Goal: Use online tool/utility: Utilize a website feature to perform a specific function

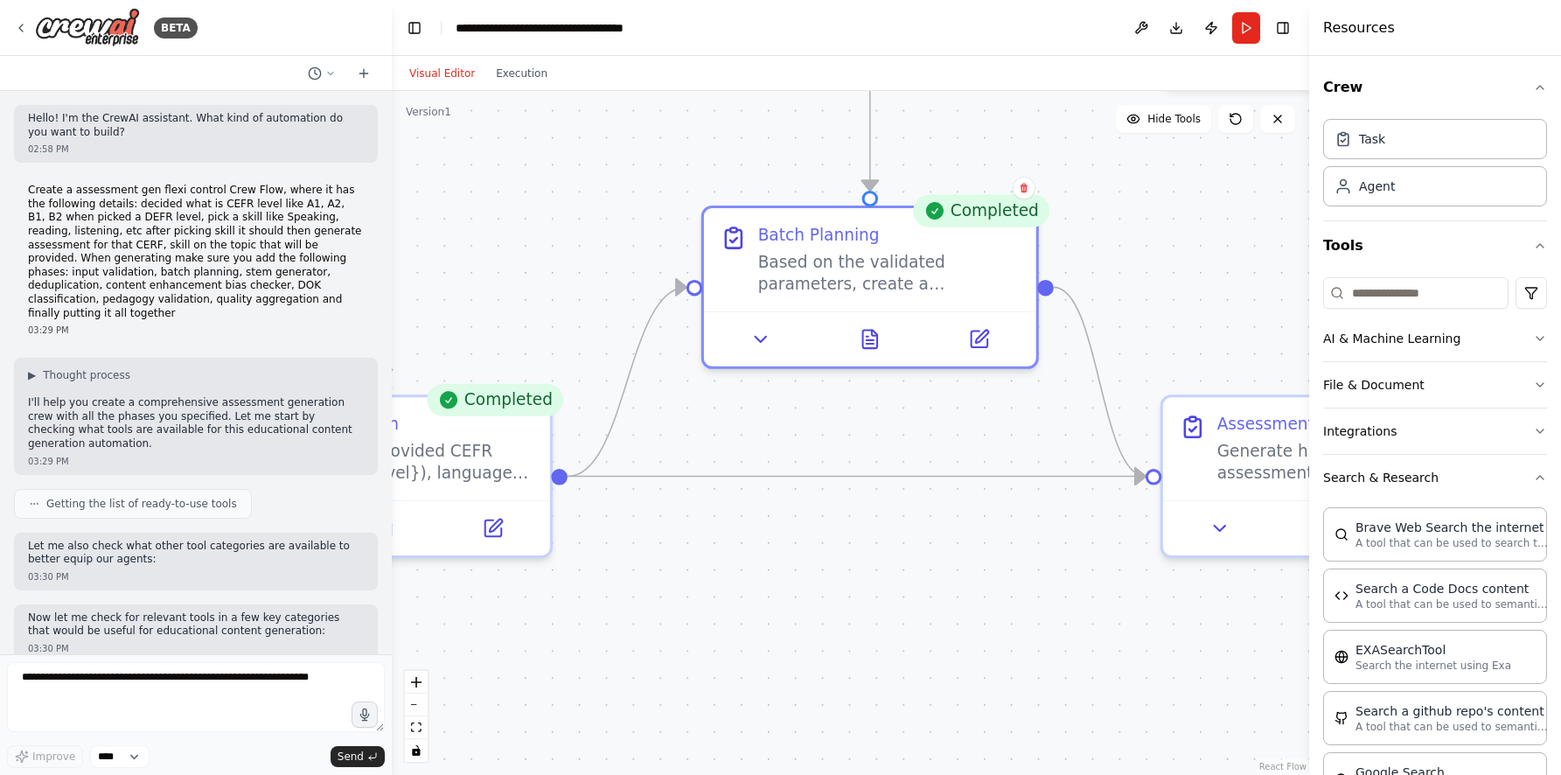
drag, startPoint x: 685, startPoint y: 534, endPoint x: 1003, endPoint y: 589, distance: 322.9
click at [1003, 589] on div ".deletable-edge-delete-btn { width: 20px; height: 20px; border: 0px solid #ffff…" at bounding box center [850, 433] width 917 height 684
click at [491, 446] on div "Validate the provided CEFR level ({cefr_level}), language skill ({skill}), and …" at bounding box center [401, 453] width 262 height 43
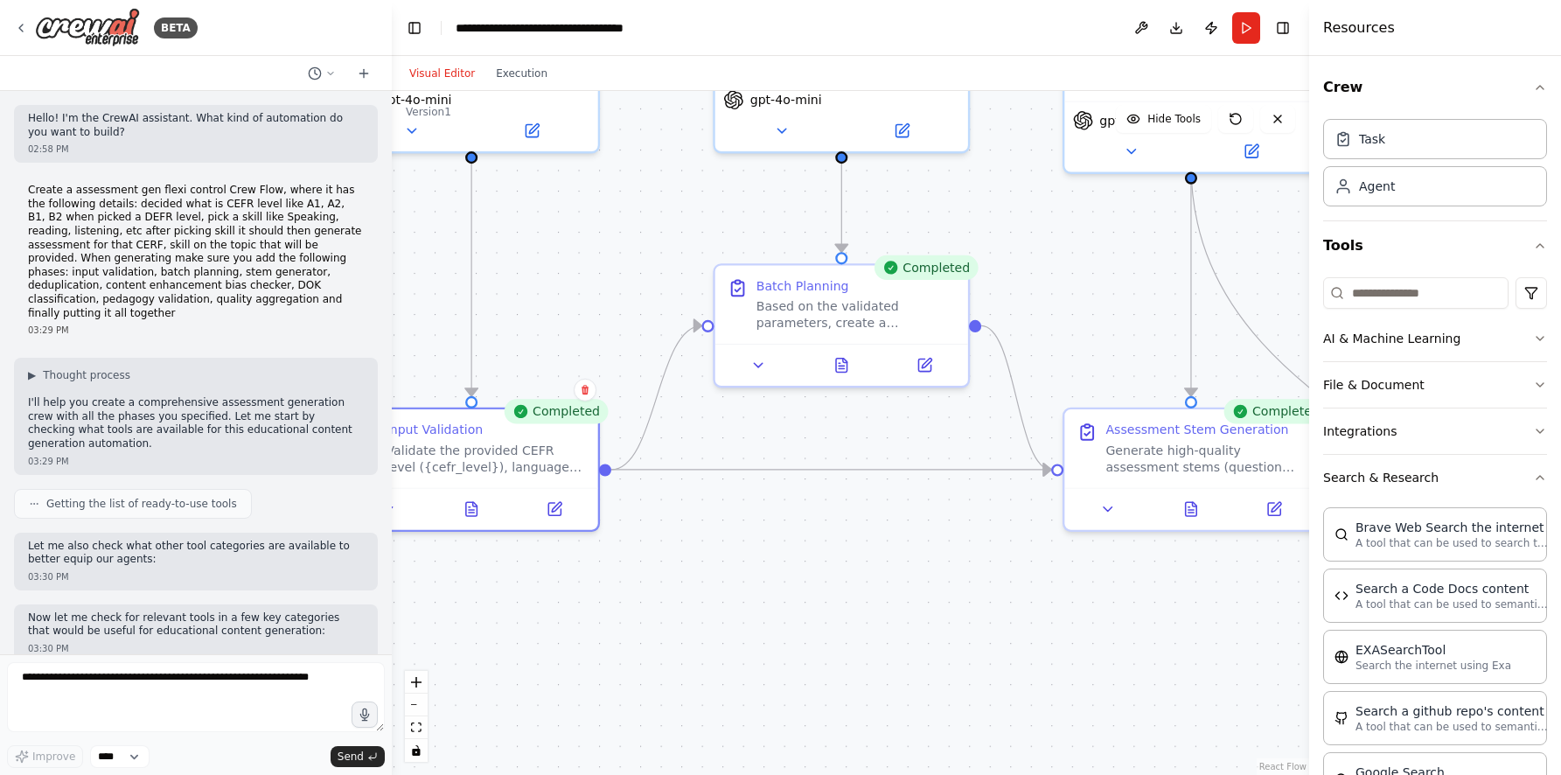
click at [769, 610] on div ".deletable-edge-delete-btn { width: 20px; height: 20px; border: 0px solid #ffff…" at bounding box center [850, 433] width 917 height 684
click at [654, 407] on icon "Edge from 4d902d06-a7f8-4816-9cf9-e8d6be35e073 to a1d97abe-1881-4dfc-af3a-f86d1…" at bounding box center [656, 397] width 90 height 144
click at [664, 470] on icon "Edge from 4d902d06-a7f8-4816-9cf9-e8d6be35e073 to 335f861c-f451-474f-865b-333b5…" at bounding box center [831, 470] width 440 height 0
click at [607, 471] on div ".deletable-edge-delete-btn { width: 20px; height: 20px; border: 0px solid #ffff…" at bounding box center [850, 433] width 917 height 684
click at [526, 464] on div "Validate the provided CEFR level ({cefr_level}), language skill ({skill}), and …" at bounding box center [486, 454] width 199 height 33
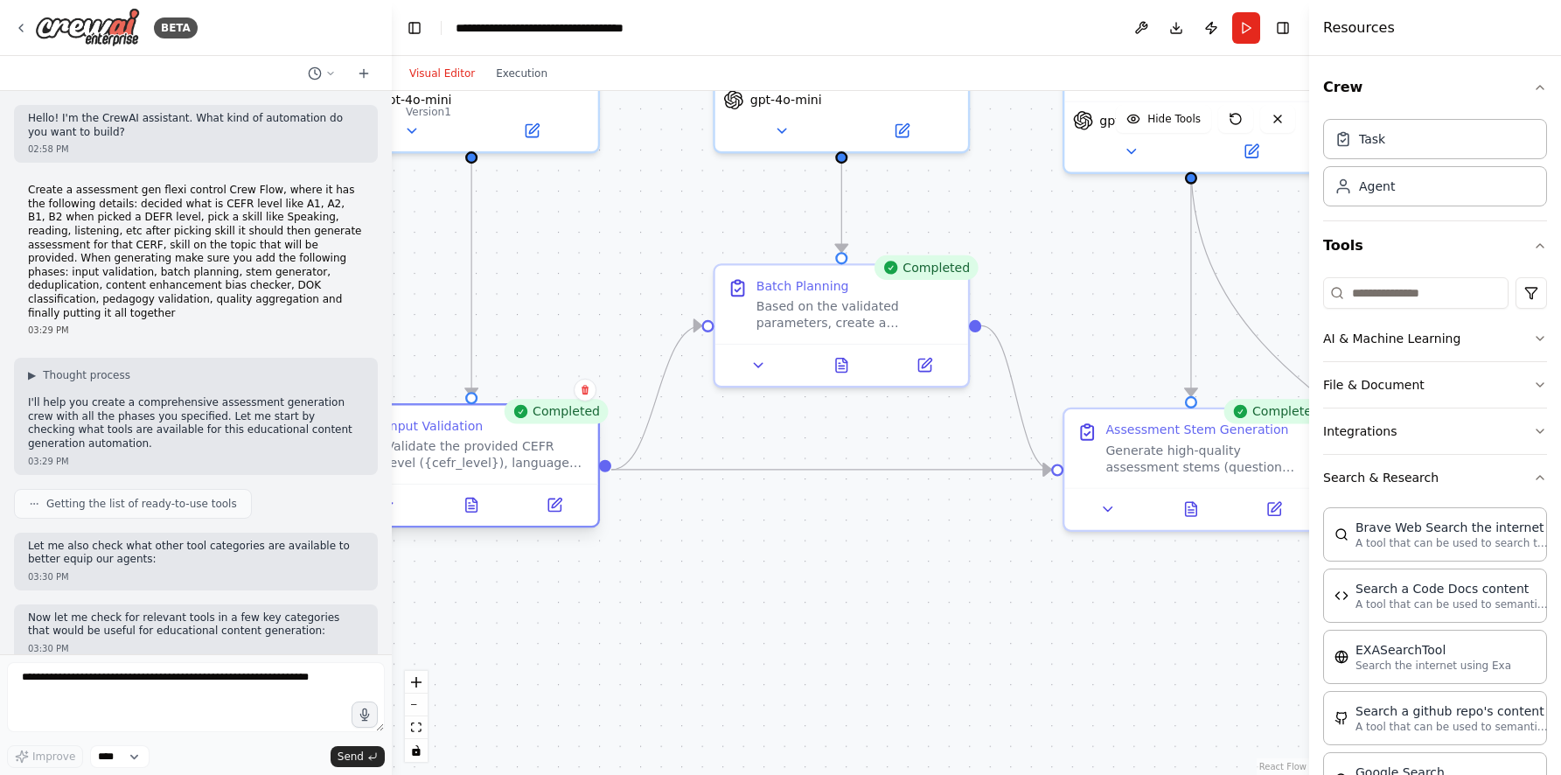
click at [526, 464] on div "Validate the provided CEFR level ({cefr_level}), language skill ({skill}), and …" at bounding box center [486, 454] width 199 height 33
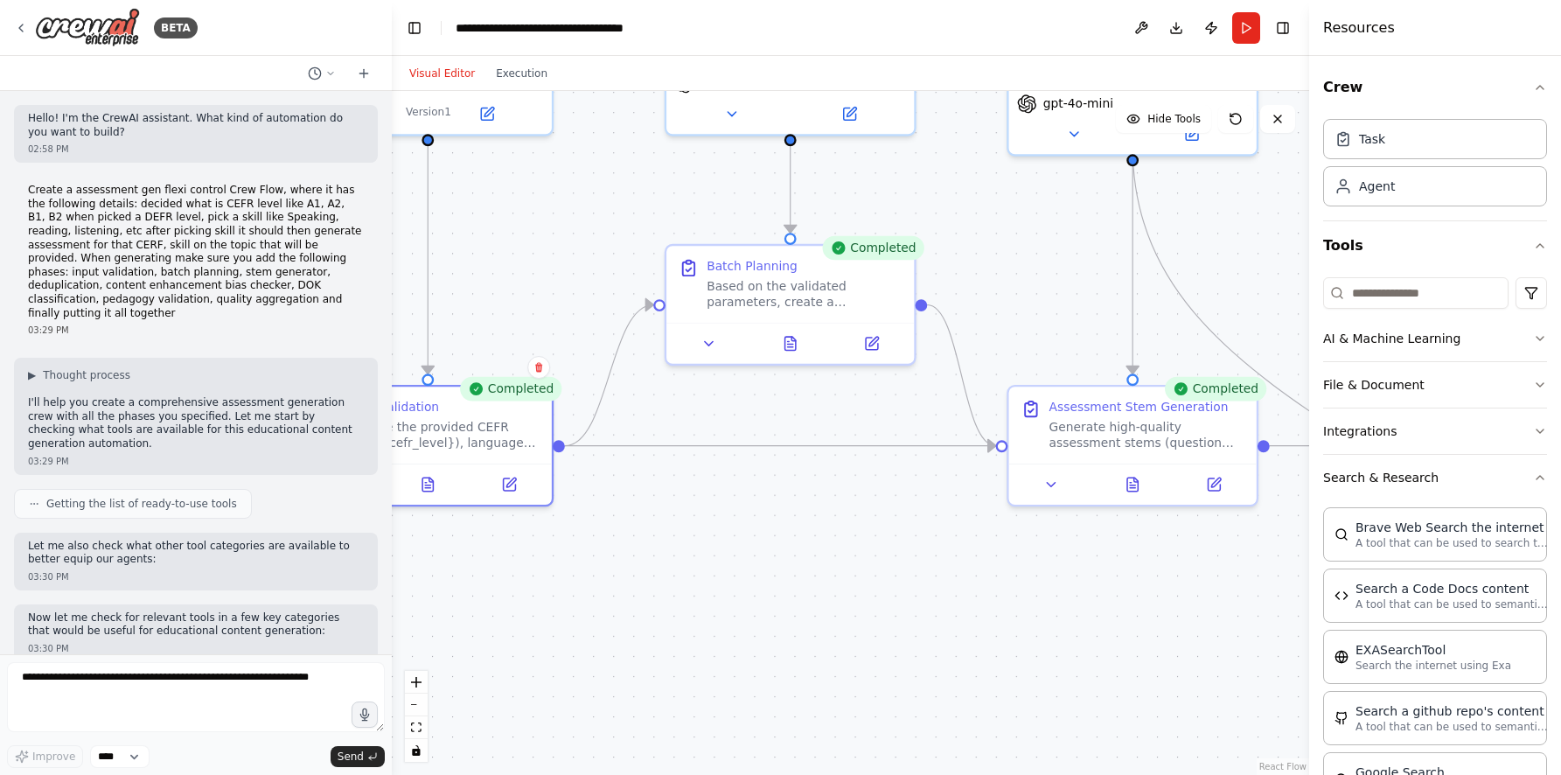
drag, startPoint x: 674, startPoint y: 576, endPoint x: 630, endPoint y: 548, distance: 52.7
click at [630, 549] on div ".deletable-edge-delete-btn { width: 20px; height: 20px; border: 0px solid #ffff…" at bounding box center [850, 433] width 917 height 684
click at [477, 436] on div "Validate the provided CEFR level ({cefr_level}), language skill ({skill}), and …" at bounding box center [441, 429] width 195 height 32
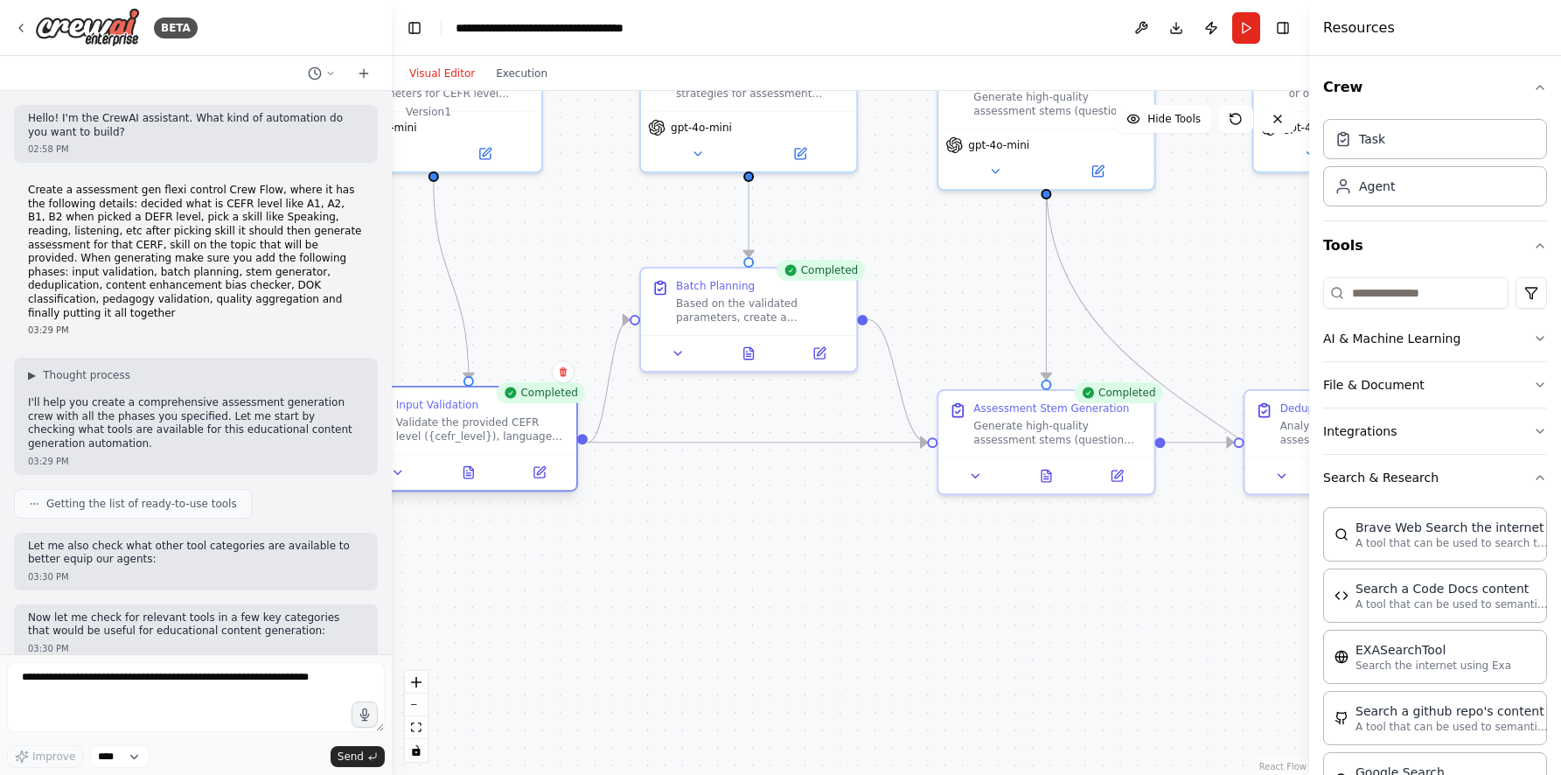
drag, startPoint x: 477, startPoint y: 436, endPoint x: 505, endPoint y: 429, distance: 28.8
click at [505, 429] on div "Validate the provided CEFR level ({cefr_level}), language skill ({skill}), and …" at bounding box center [481, 429] width 170 height 28
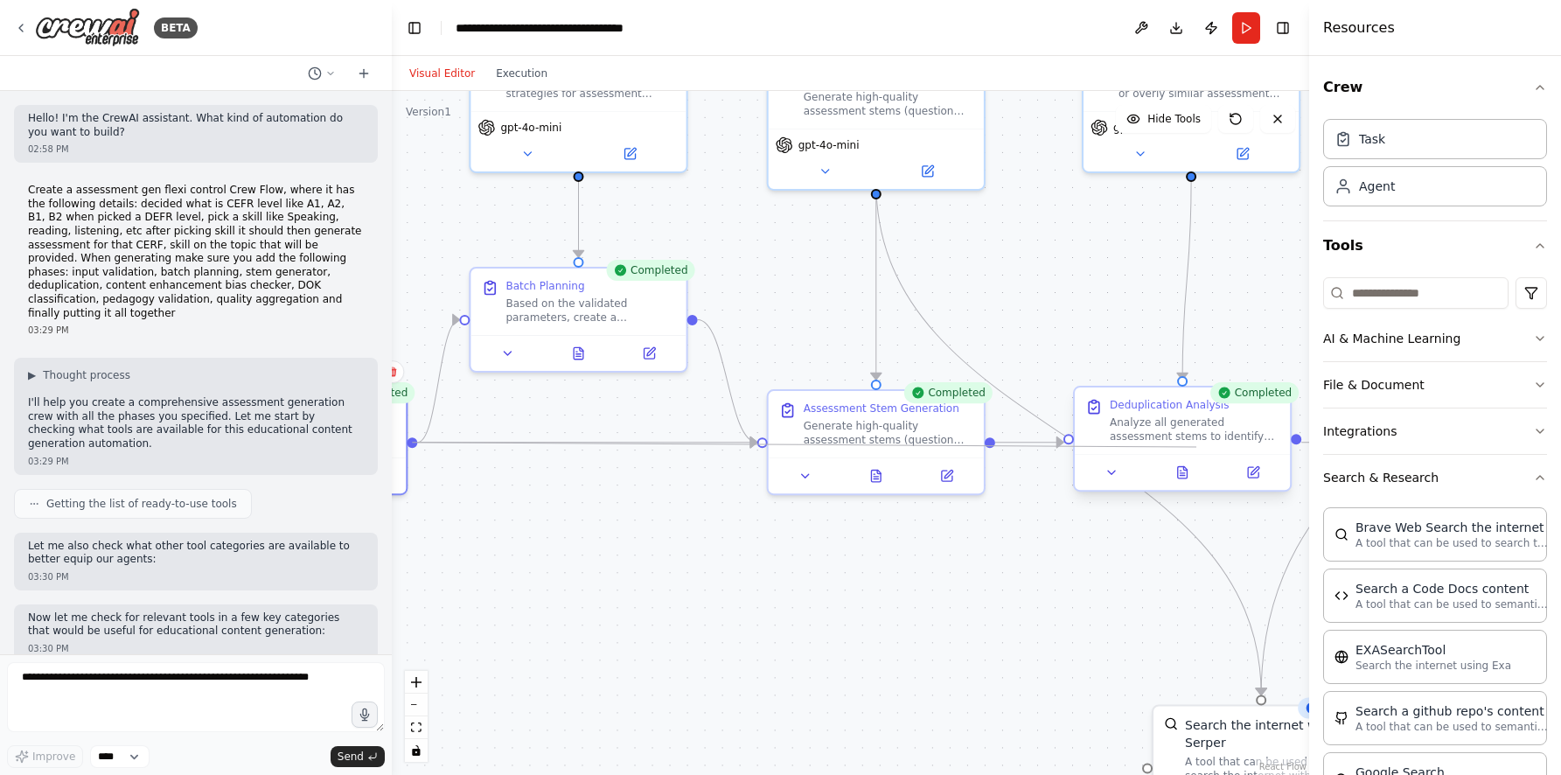
drag, startPoint x: 582, startPoint y: 440, endPoint x: 1195, endPoint y: 447, distance: 613.1
click at [985, 447] on div "Input Validation Specialist Validate and standardize input parameters for CEFR …" at bounding box center [525, 294] width 918 height 685
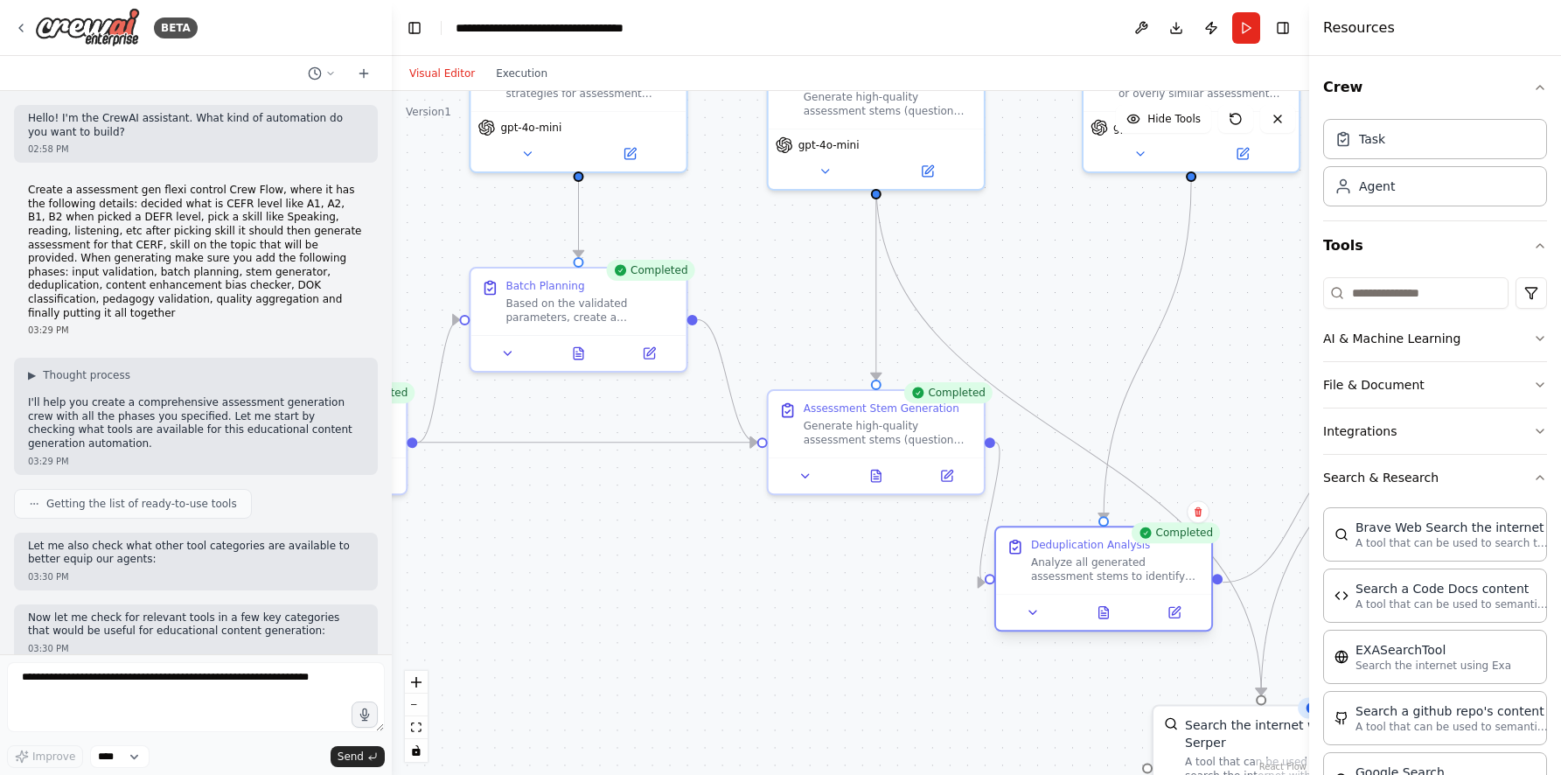
drag, startPoint x: 1195, startPoint y: 447, endPoint x: 1117, endPoint y: 593, distance: 165.9
click at [1117, 593] on div "Deduplication Analysis Analyze all generated assessment stems to identify and e…" at bounding box center [1103, 560] width 215 height 66
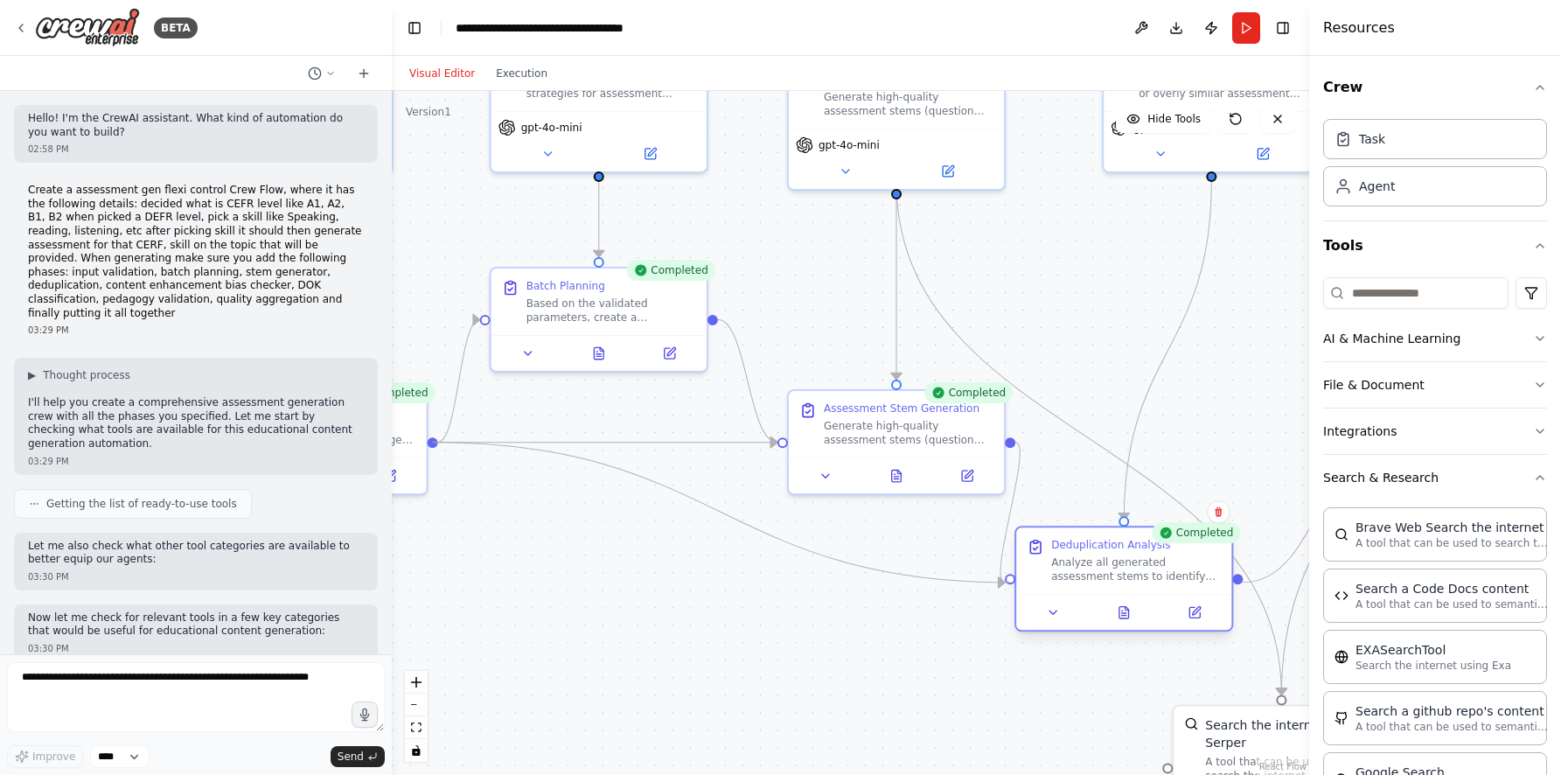
drag, startPoint x: 411, startPoint y: 437, endPoint x: 1009, endPoint y: 582, distance: 615.3
click at [1005, 582] on div "Input Validation Specialist Validate and standardize input parameters for CEFR …" at bounding box center [546, 294] width 918 height 685
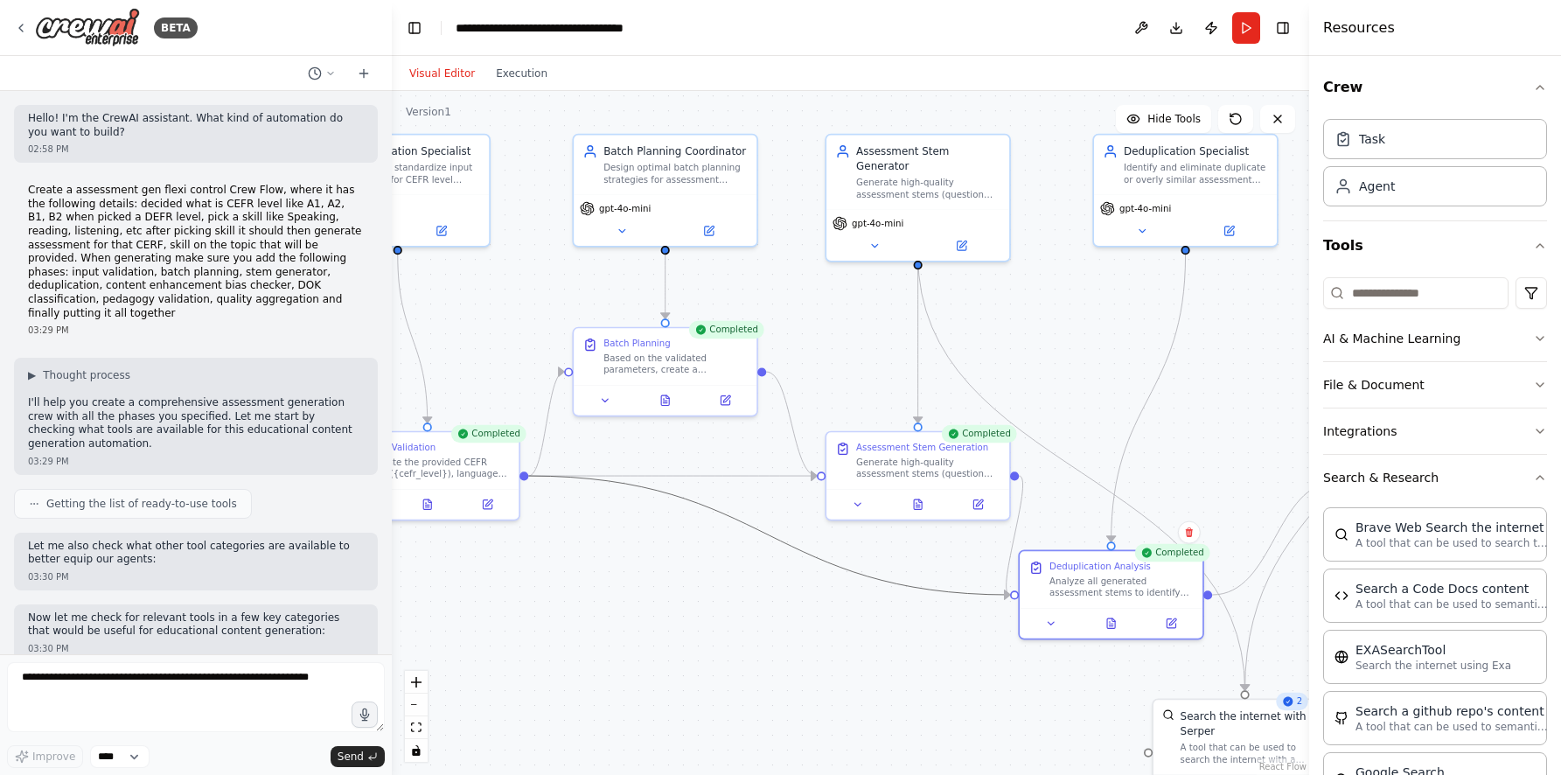
click at [959, 591] on icon "Edge from 4d902d06-a7f8-4816-9cf9-e8d6be35e073 to acf7dff3-cd31-4a8a-8f51-473f1…" at bounding box center [769, 535] width 482 height 119
click at [770, 539] on icon at bounding box center [768, 535] width 11 height 13
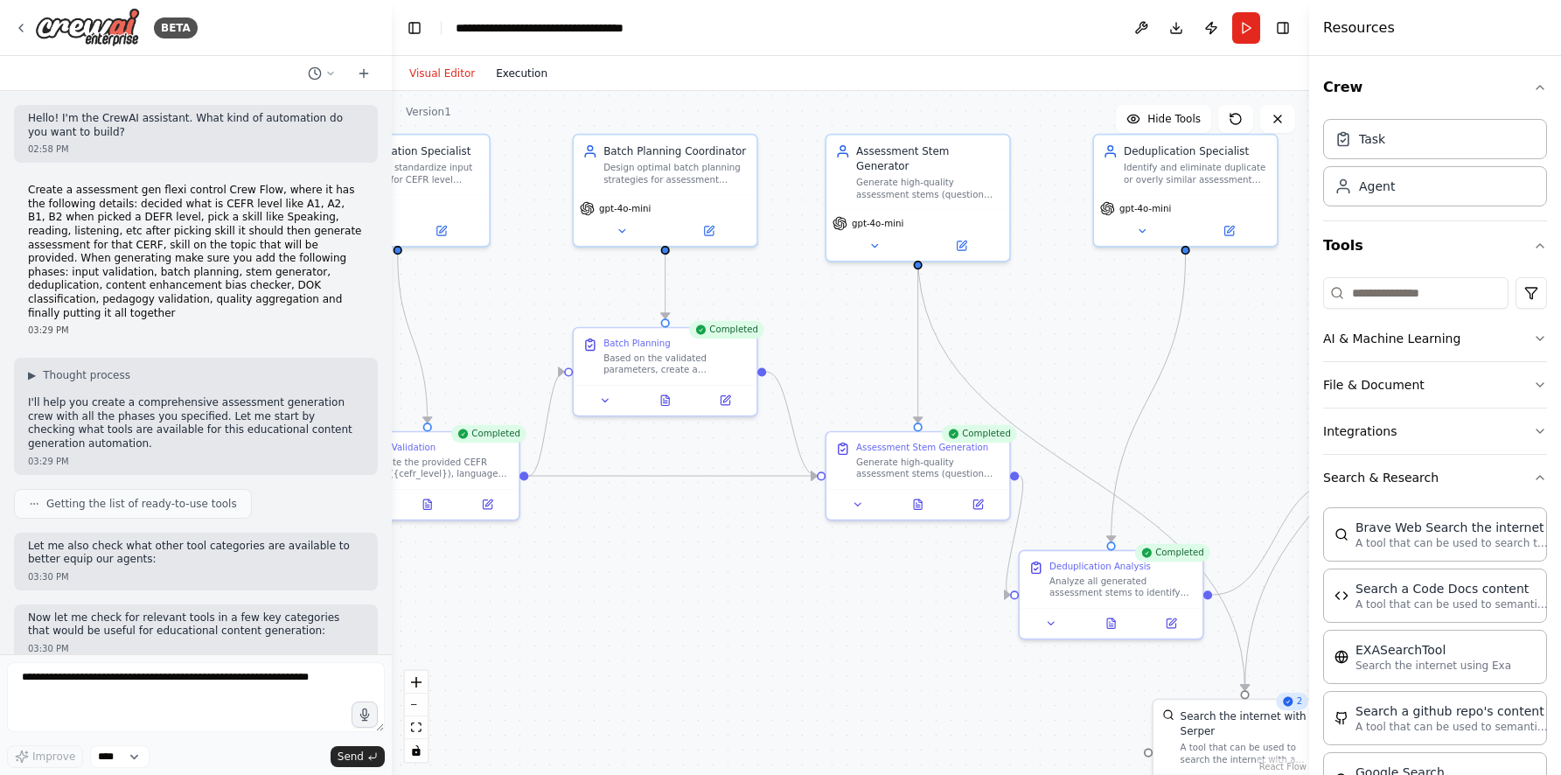
click at [512, 72] on button "Execution" at bounding box center [521, 73] width 73 height 21
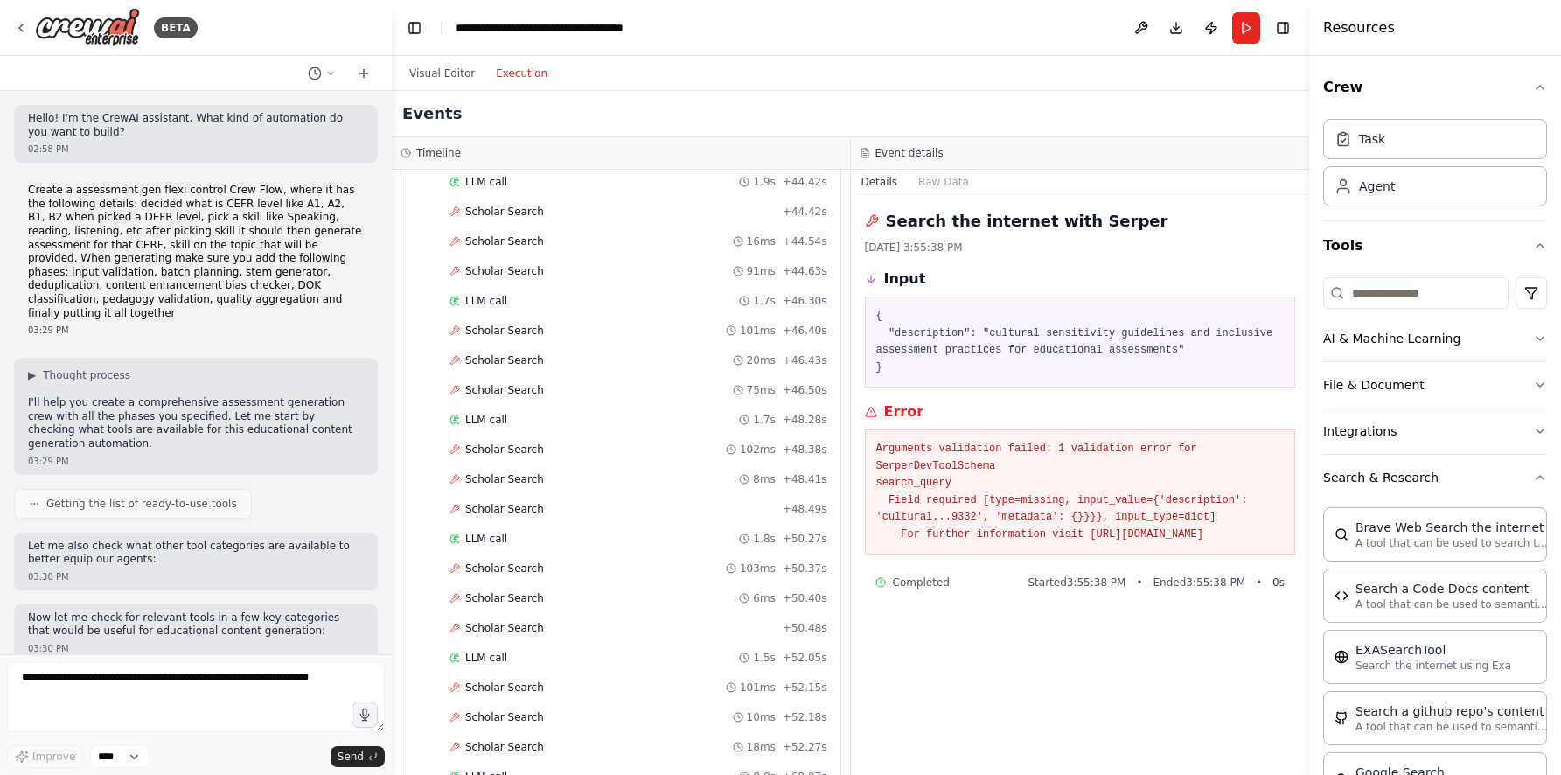
scroll to position [4430, 0]
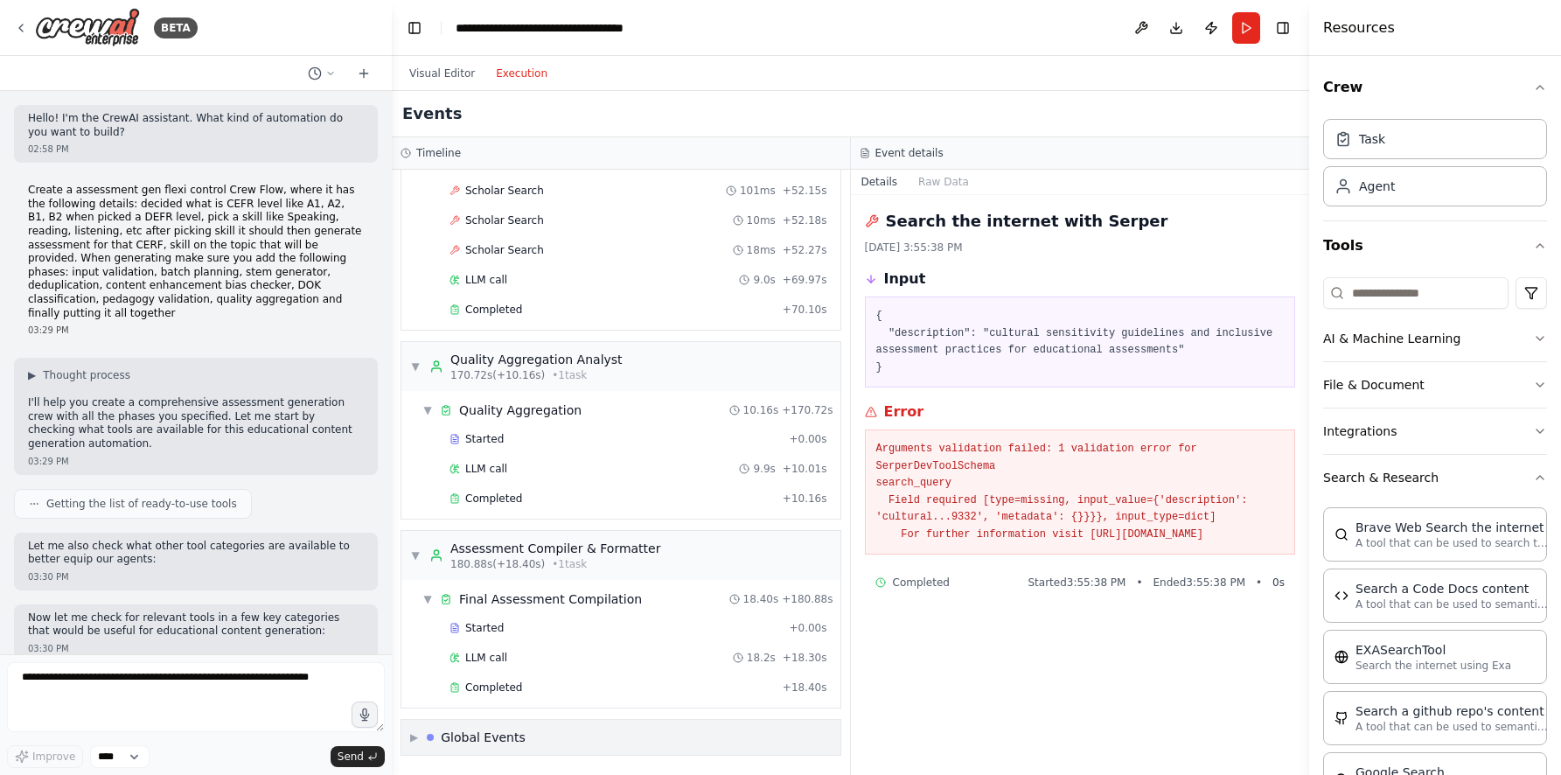
click at [416, 739] on span "▶" at bounding box center [414, 737] width 8 height 14
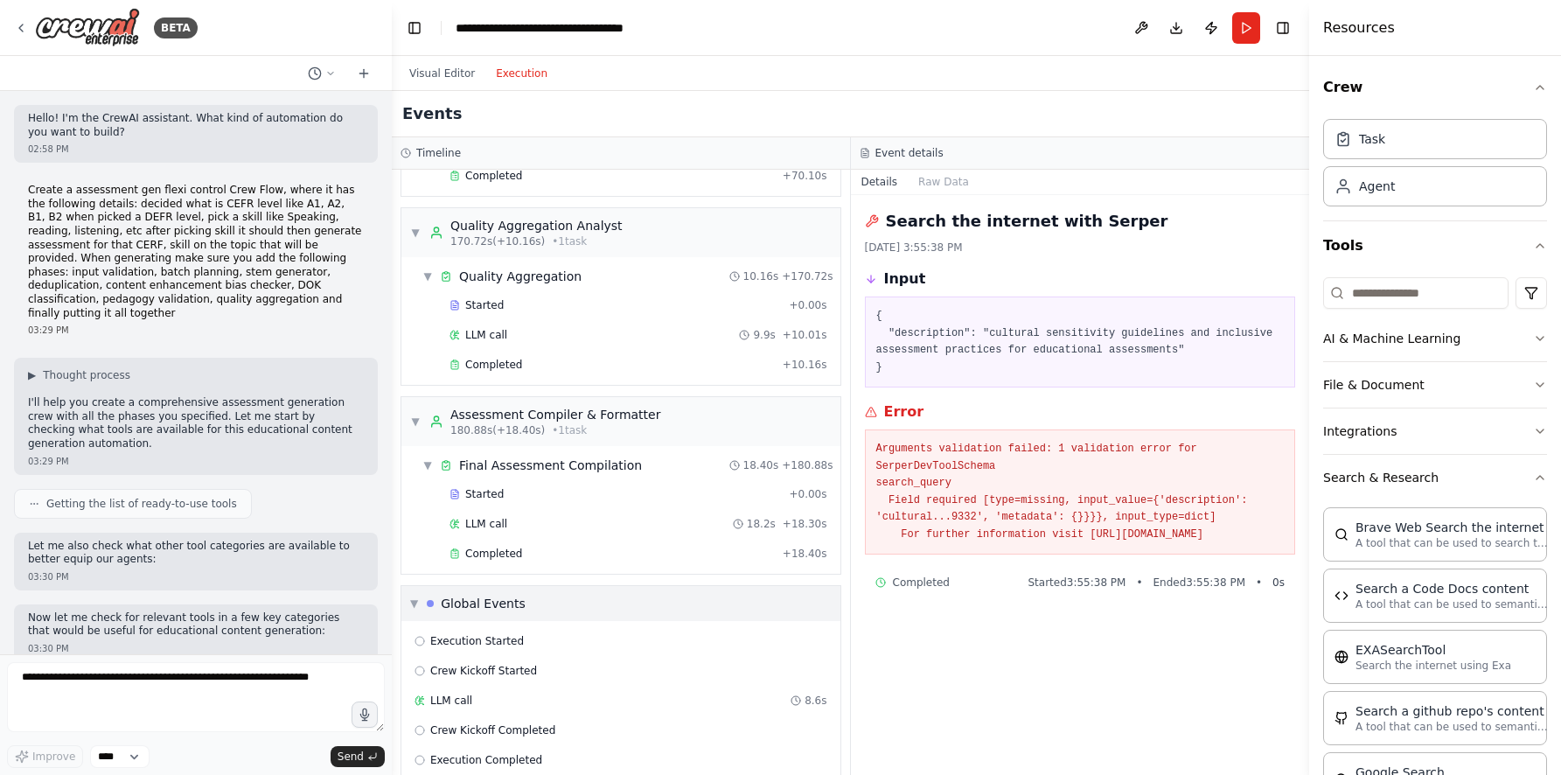
scroll to position [4589, 0]
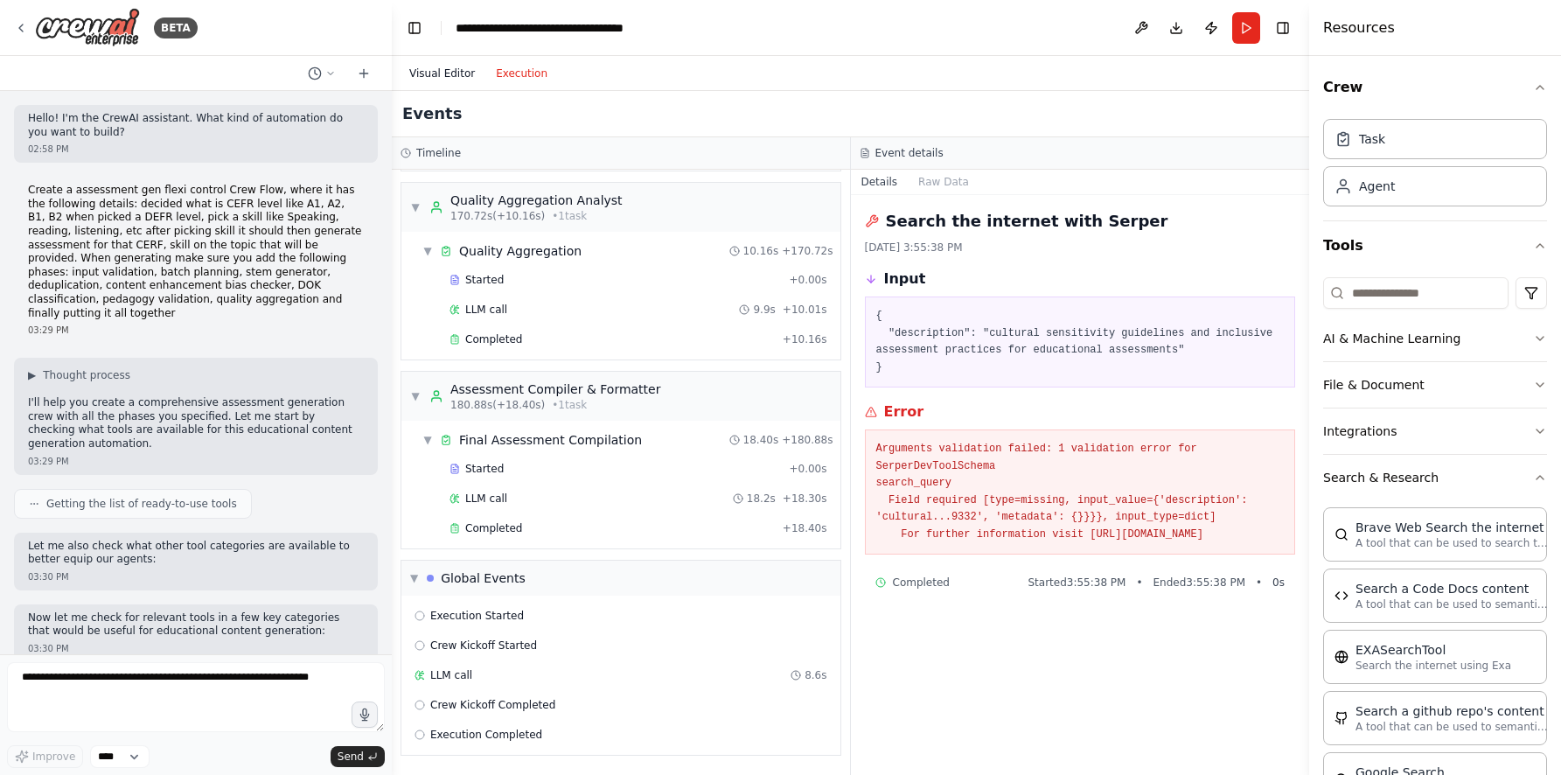
click at [443, 79] on button "Visual Editor" at bounding box center [442, 73] width 87 height 21
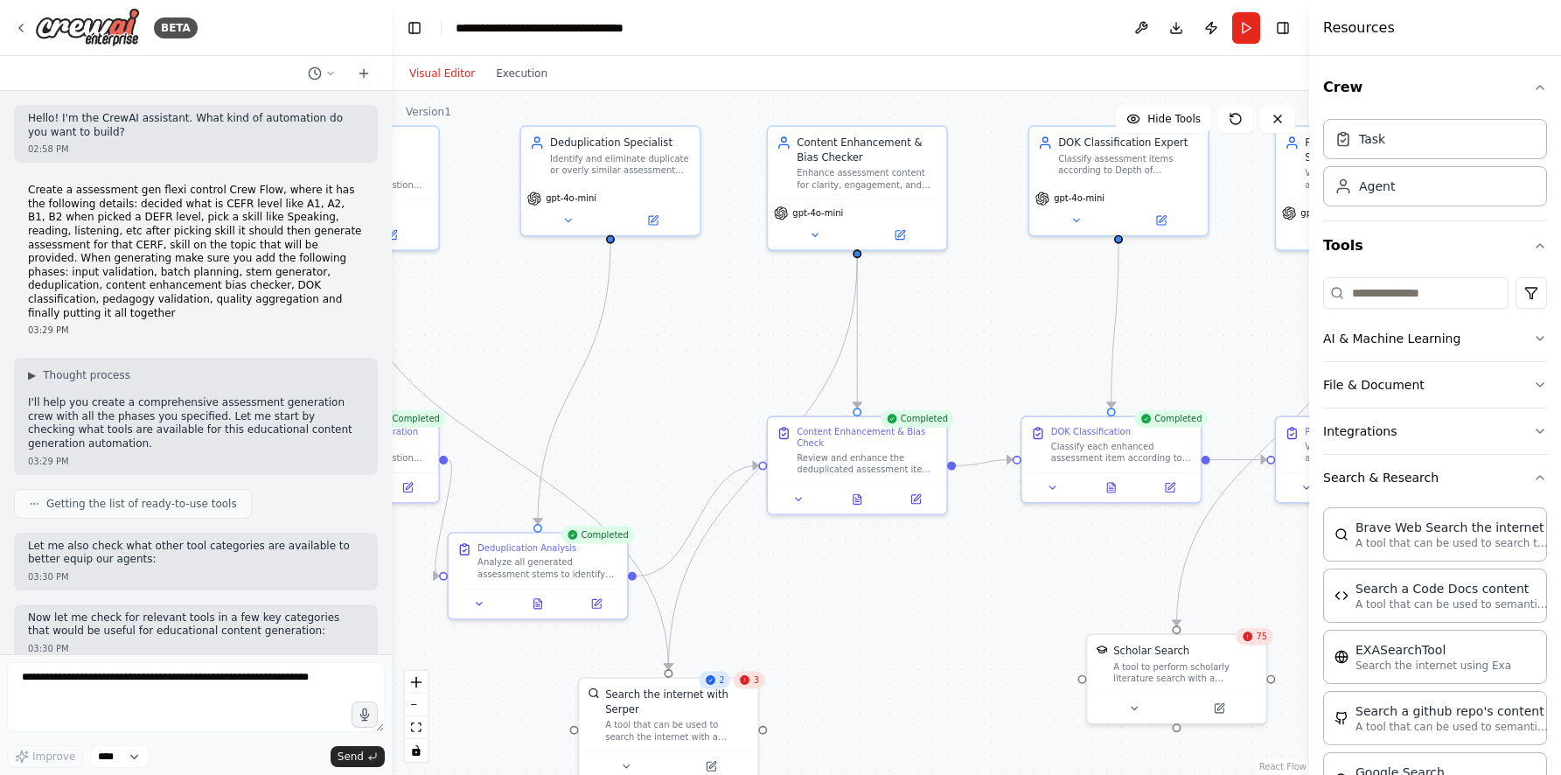
drag, startPoint x: 1065, startPoint y: 380, endPoint x: 438, endPoint y: 344, distance: 628.1
click at [438, 344] on div ".deletable-edge-delete-btn { width: 20px; height: 20px; border: 0px solid #ffff…" at bounding box center [850, 433] width 917 height 684
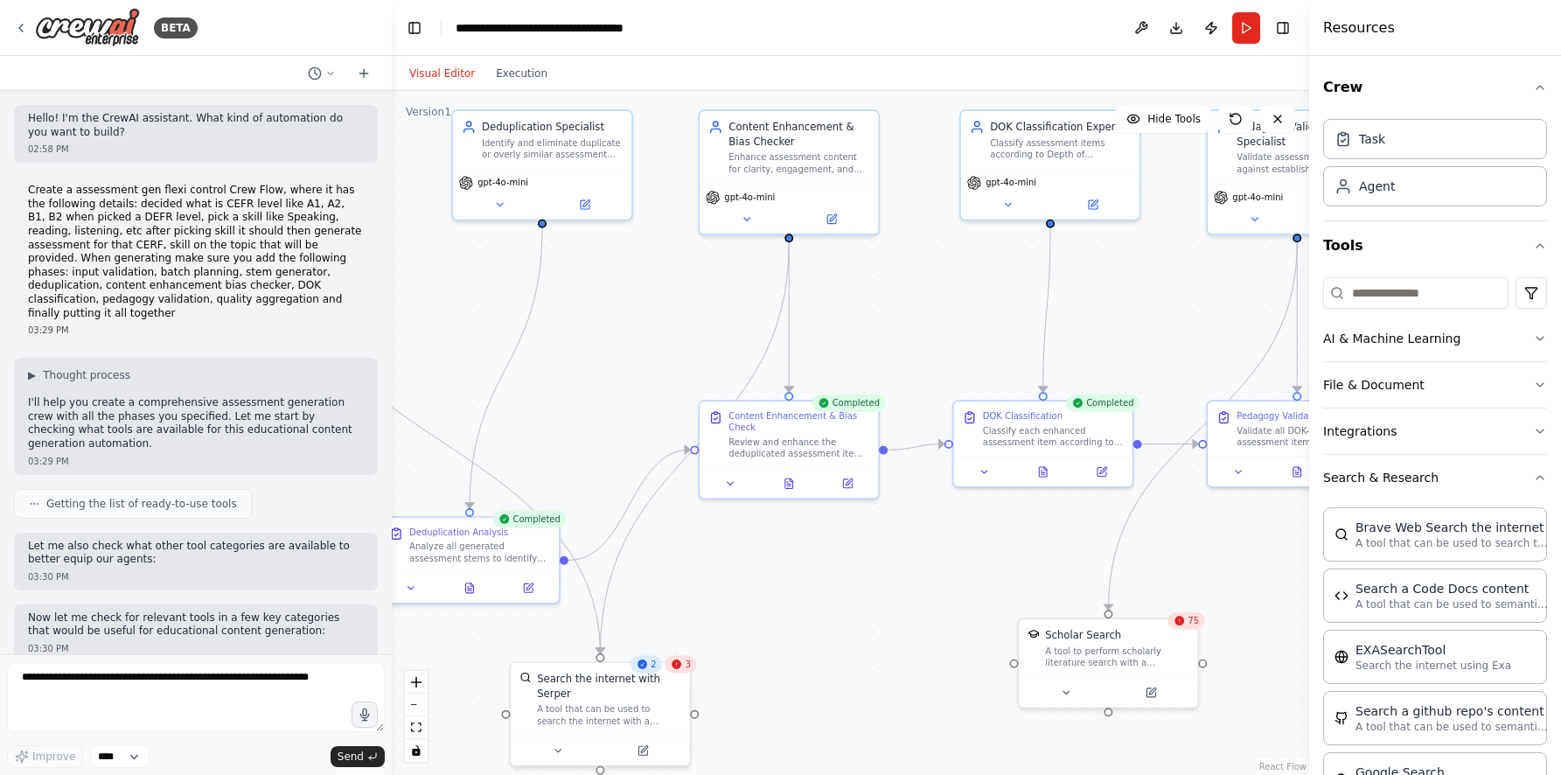
drag, startPoint x: 1049, startPoint y: 581, endPoint x: 30, endPoint y: 508, distance: 1022.3
click at [30, 508] on div "BETA Hello! I'm the CrewAI assistant. What kind of automation do you want to bu…" at bounding box center [780, 387] width 1561 height 775
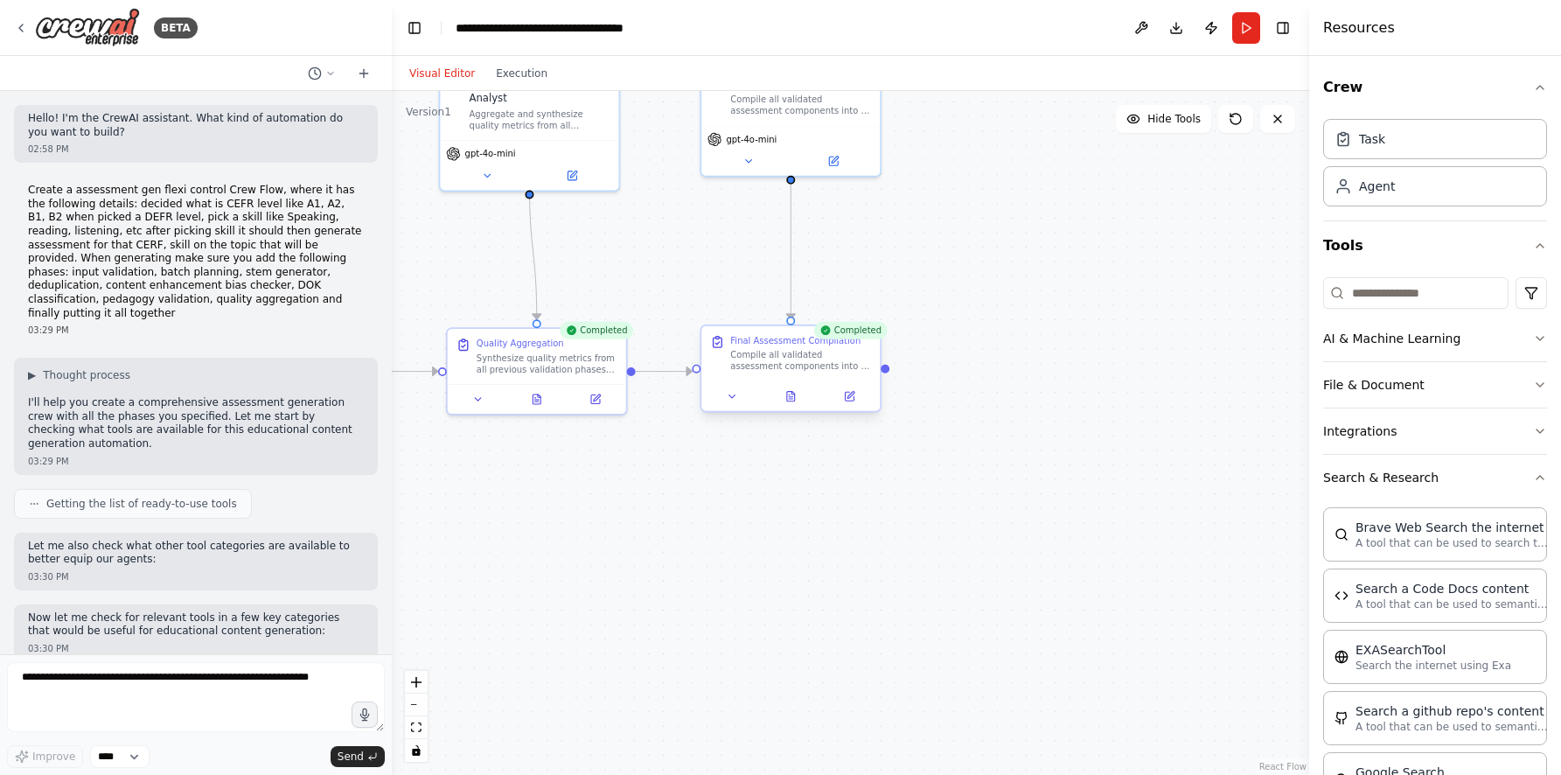
click at [790, 364] on div "Compile all validated assessment components into a professional, ready-to-use a…" at bounding box center [800, 361] width 141 height 24
click at [792, 404] on button at bounding box center [790, 395] width 61 height 17
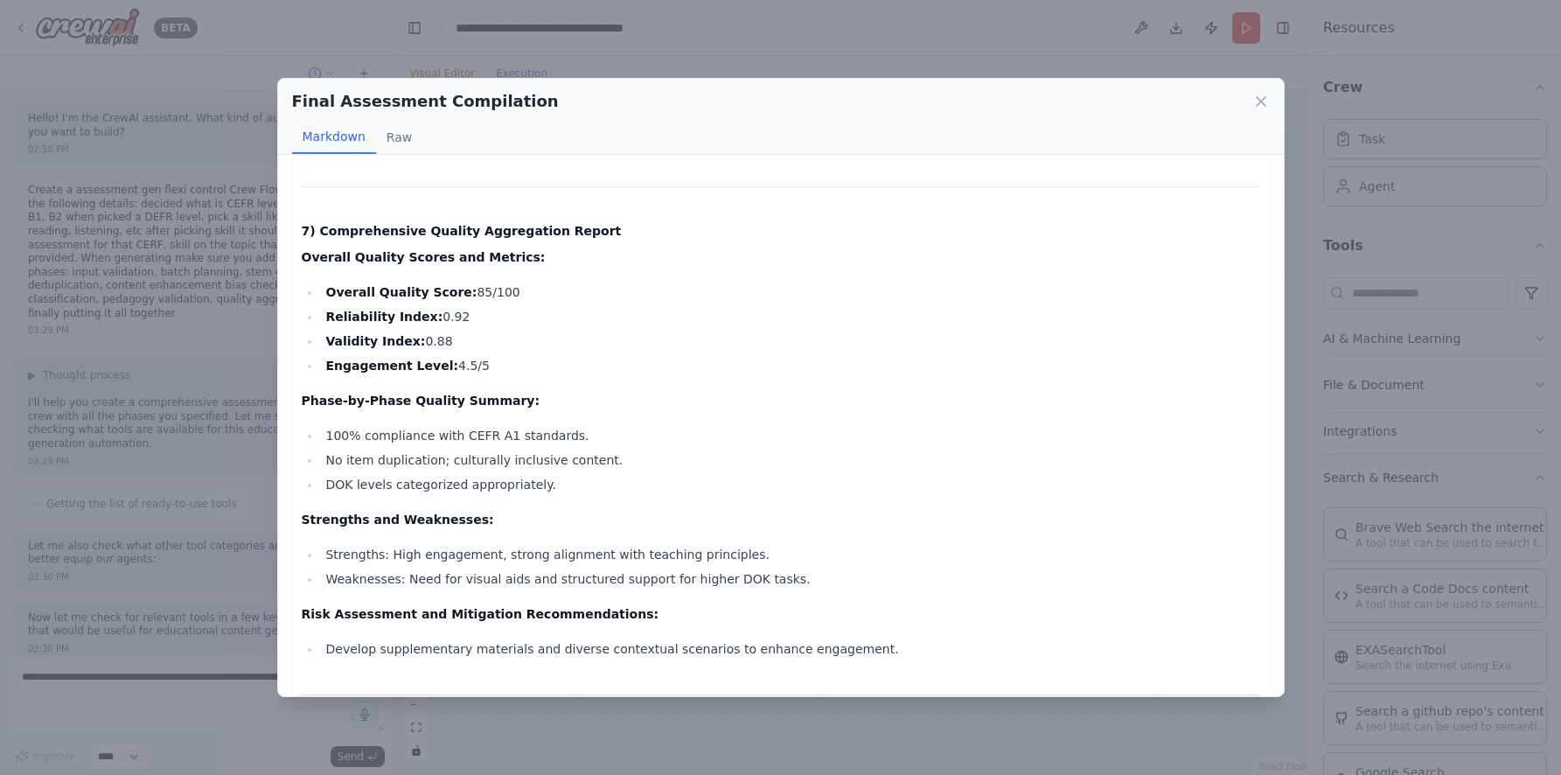
scroll to position [2290, 0]
